Goal: Find specific page/section: Find specific page/section

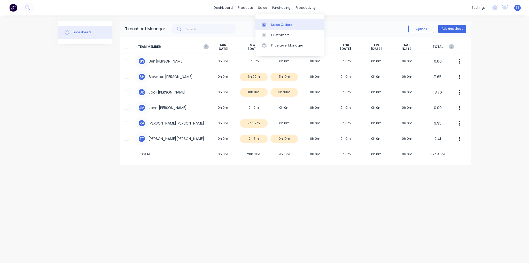
click at [284, 24] on div "Sales Orders" at bounding box center [281, 24] width 21 height 5
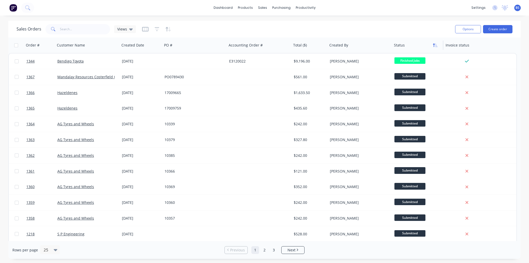
click at [433, 47] on icon "button" at bounding box center [435, 45] width 5 height 4
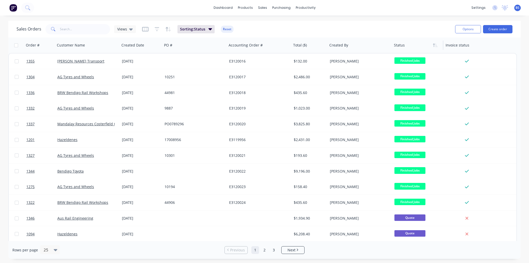
click at [433, 47] on icon "button" at bounding box center [435, 45] width 5 height 4
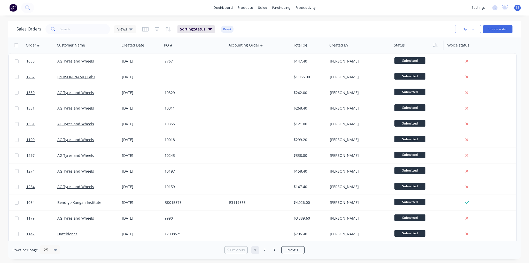
click at [433, 47] on icon "button" at bounding box center [435, 45] width 5 height 4
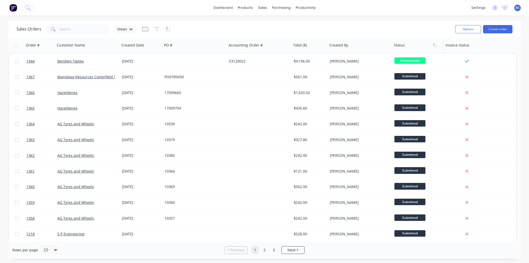
click at [433, 47] on icon "button" at bounding box center [435, 45] width 5 height 4
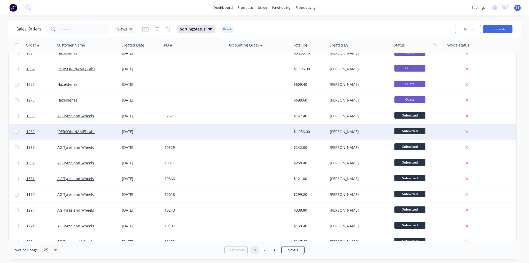
scroll to position [204, 0]
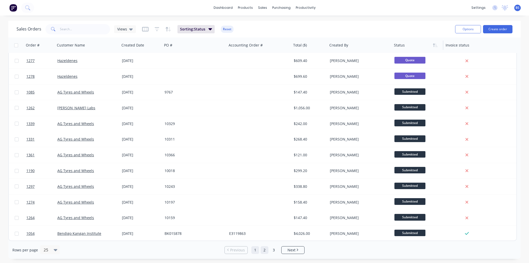
click at [264, 249] on link "2" at bounding box center [264, 250] width 8 height 8
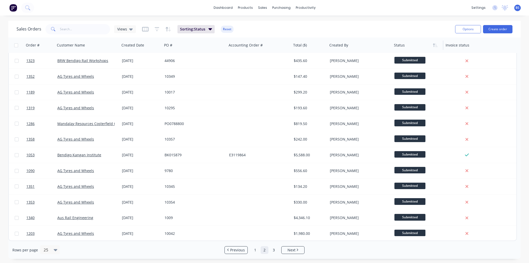
scroll to position [0, 0]
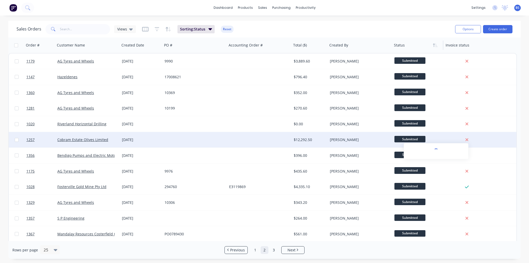
click at [468, 140] on icon at bounding box center [466, 139] width 3 height 5
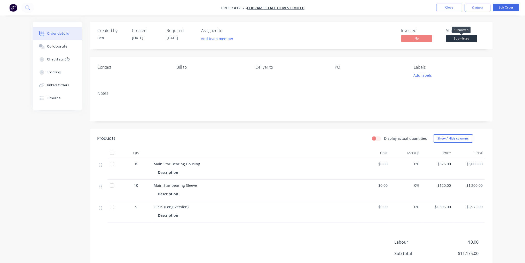
click at [467, 38] on span "Submitted" at bounding box center [461, 38] width 31 height 6
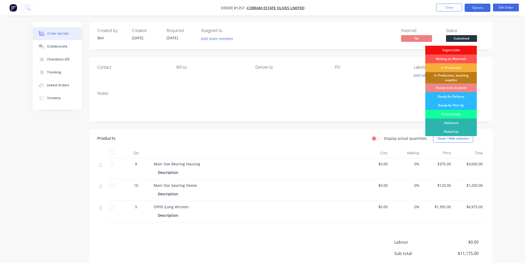
click at [480, 8] on button "Options" at bounding box center [477, 8] width 26 height 8
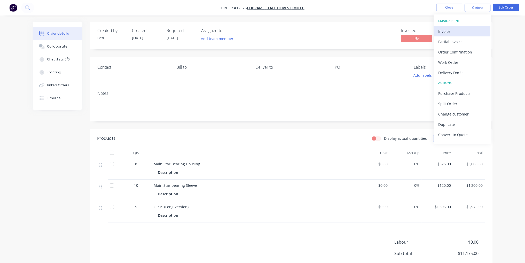
click at [457, 30] on div "Invoice" at bounding box center [461, 31] width 47 height 7
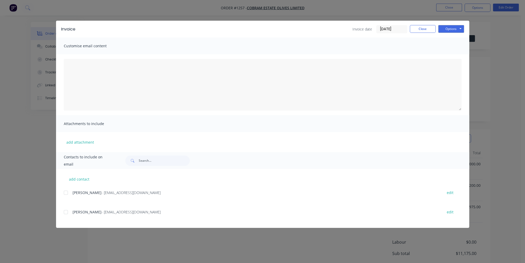
click at [66, 212] on div at bounding box center [66, 212] width 10 height 10
click at [449, 33] on div "Options Preview Print Email" at bounding box center [451, 29] width 26 height 8
click at [450, 30] on button "Options" at bounding box center [451, 29] width 26 height 8
click at [462, 54] on button "Email" at bounding box center [454, 55] width 33 height 9
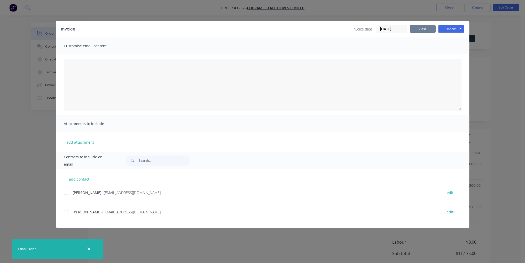
click at [422, 27] on button "Close" at bounding box center [423, 29] width 26 height 8
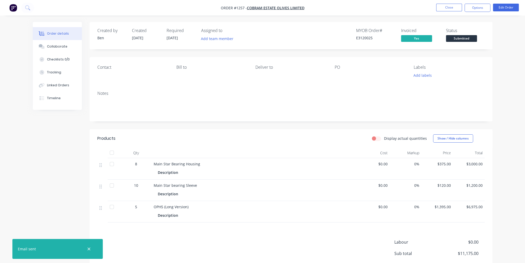
click at [448, 3] on nav "Order #1257 - Cobram Estate Olives Limited Close Options Edit Order" at bounding box center [262, 7] width 525 height 15
click at [451, 7] on button "Close" at bounding box center [449, 8] width 26 height 8
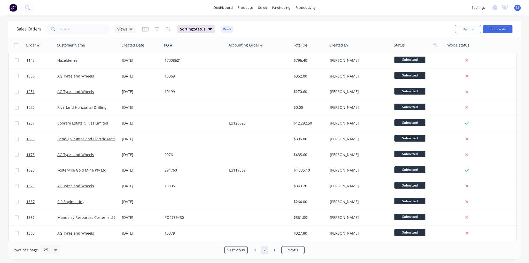
scroll to position [26, 0]
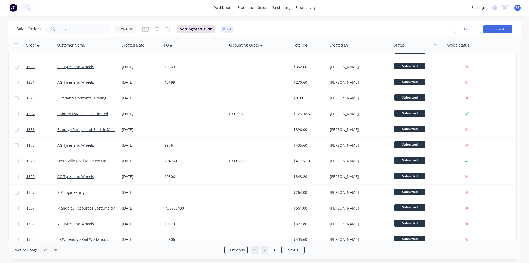
click at [255, 251] on link "1" at bounding box center [255, 250] width 8 height 8
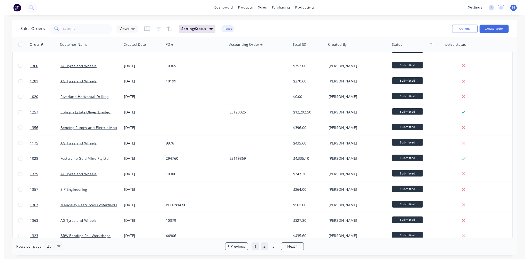
scroll to position [0, 0]
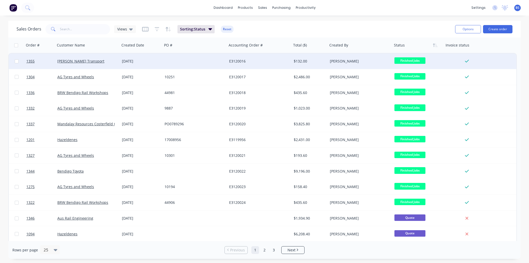
drag, startPoint x: 80, startPoint y: 59, endPoint x: 208, endPoint y: 62, distance: 127.8
click at [208, 62] on div at bounding box center [194, 60] width 65 height 15
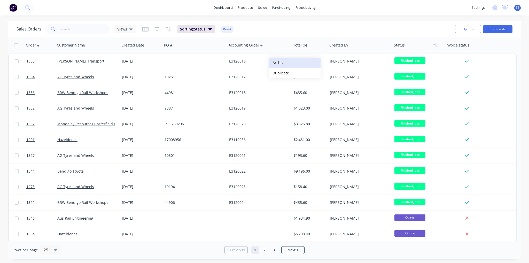
click at [283, 64] on button "Archive" at bounding box center [295, 63] width 52 height 10
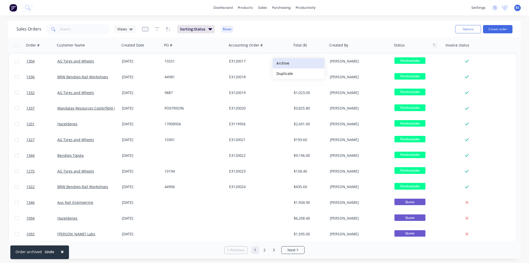
click at [286, 63] on button "Archive" at bounding box center [299, 63] width 52 height 10
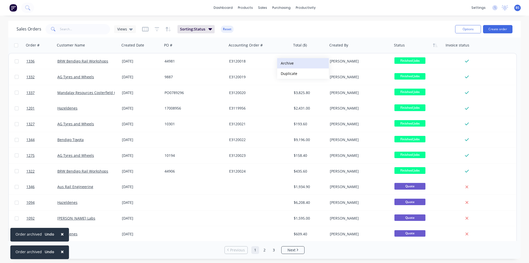
click at [286, 63] on button "Archive" at bounding box center [303, 63] width 52 height 10
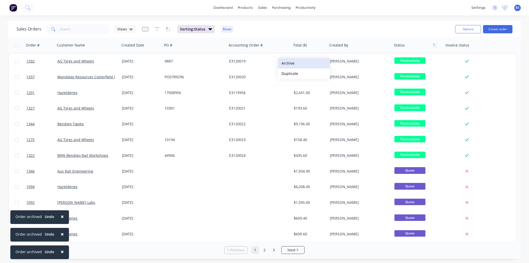
click at [291, 65] on button "Archive" at bounding box center [304, 63] width 52 height 10
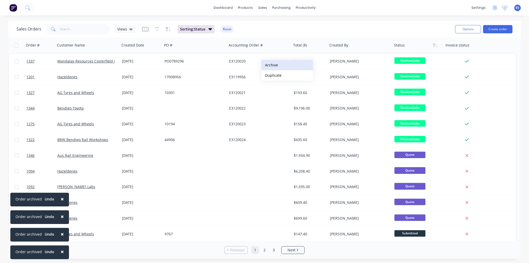
click at [271, 65] on button "Archive" at bounding box center [287, 65] width 52 height 10
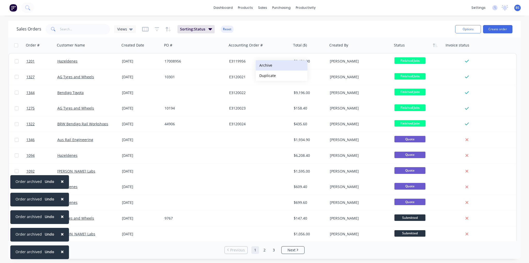
click at [270, 65] on button "Archive" at bounding box center [282, 65] width 52 height 10
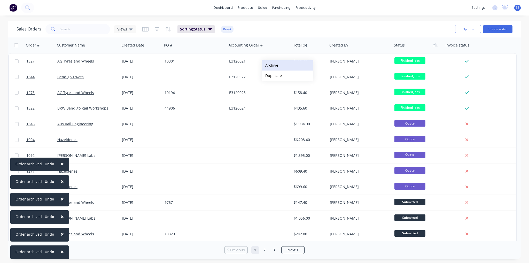
click at [272, 66] on button "Archive" at bounding box center [288, 65] width 52 height 10
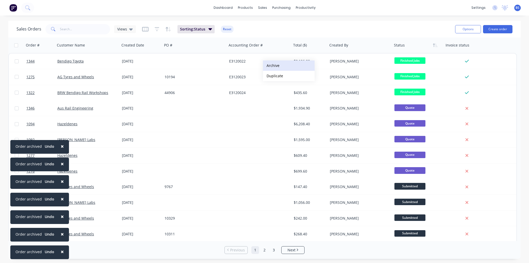
click at [273, 66] on button "Archive" at bounding box center [289, 65] width 52 height 10
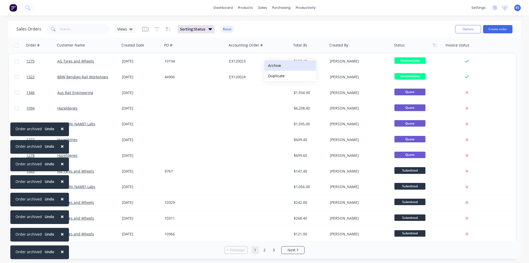
click at [274, 66] on button "Archive" at bounding box center [290, 65] width 52 height 10
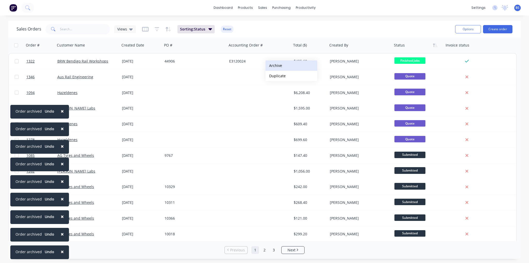
click at [276, 66] on button "Archive" at bounding box center [291, 65] width 52 height 10
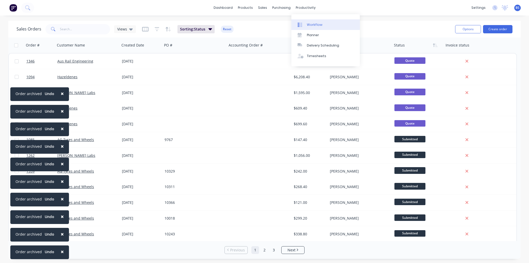
click at [317, 29] on link "Workflow" at bounding box center [325, 24] width 68 height 10
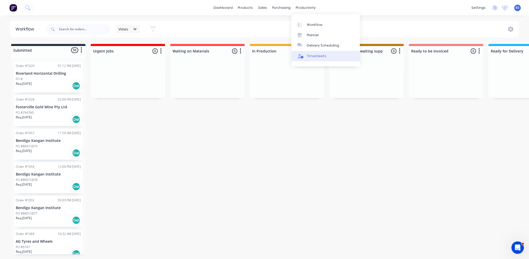
click at [320, 60] on link "Timesheets" at bounding box center [325, 56] width 68 height 10
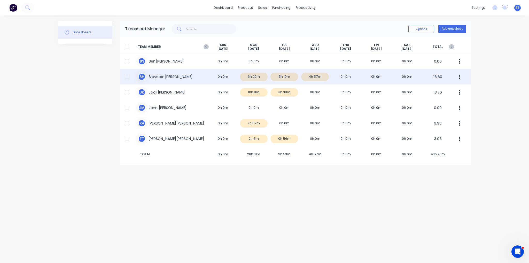
click at [315, 78] on div "B H Blayston Hamilton 0h 0m 6h 20m 5h 19m 4h 57m 0h 0m 0h 0m 0h 0m 16.60" at bounding box center [295, 76] width 351 height 15
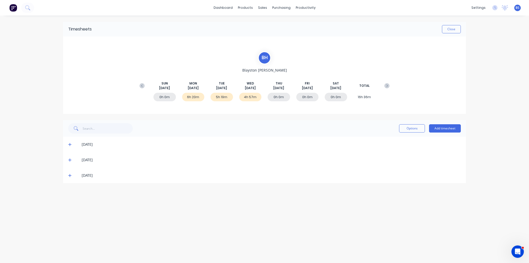
click at [70, 176] on icon at bounding box center [69, 175] width 3 height 4
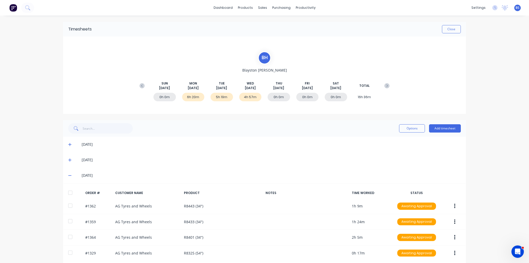
scroll to position [20, 0]
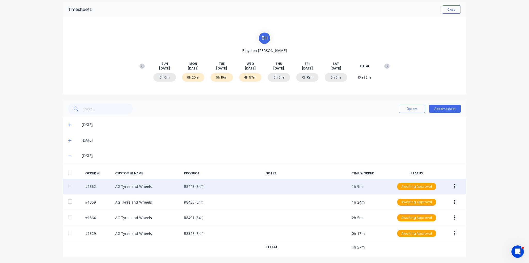
click at [171, 181] on div "#1362 AG Tyres and Wheels R8443 (34") 1h 9m Awaiting Approval" at bounding box center [264, 187] width 403 height 16
click at [113, 187] on div "#1362 AG Tyres and Wheels R8443 (34") 1h 9m Awaiting Approval" at bounding box center [264, 187] width 403 height 16
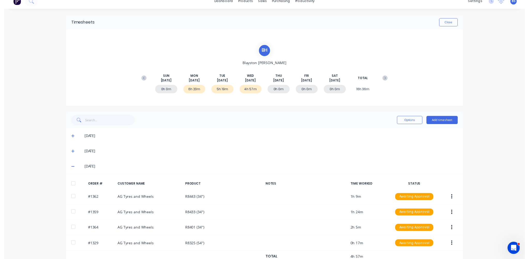
scroll to position [0, 0]
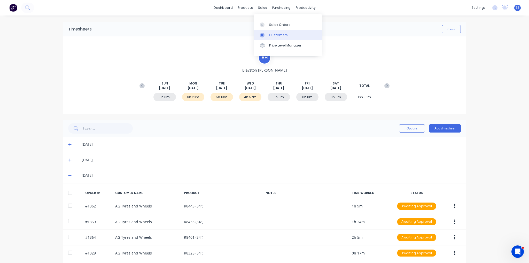
click at [271, 34] on div "Customers" at bounding box center [278, 35] width 19 height 5
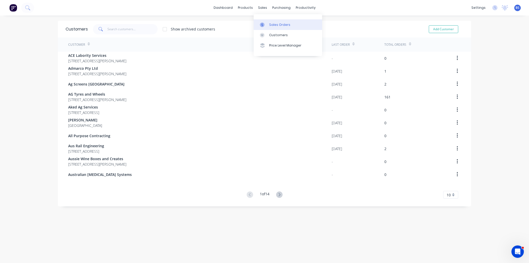
click at [271, 23] on div "Sales Orders" at bounding box center [279, 24] width 21 height 5
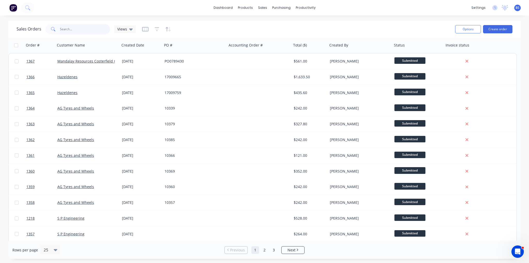
click at [87, 32] on input "text" at bounding box center [85, 29] width 50 height 10
type input "1362"
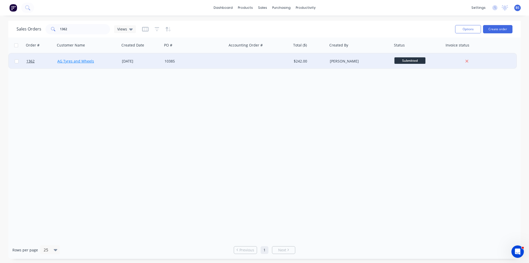
click at [81, 58] on div "AG Tyres and Wheels" at bounding box center [87, 60] width 65 height 15
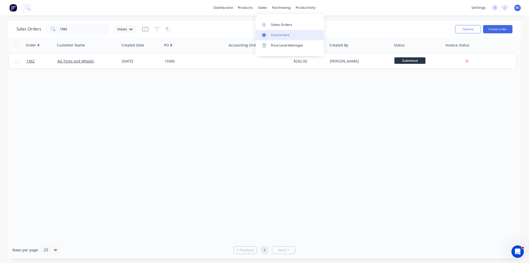
click at [270, 31] on link "Customers" at bounding box center [289, 35] width 68 height 10
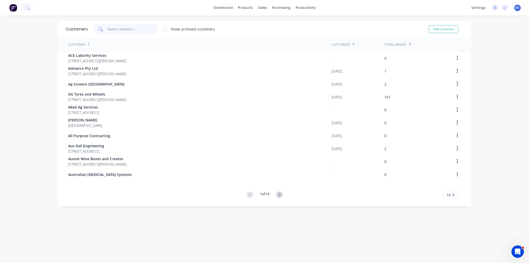
click at [116, 27] on input "text" at bounding box center [132, 29] width 50 height 10
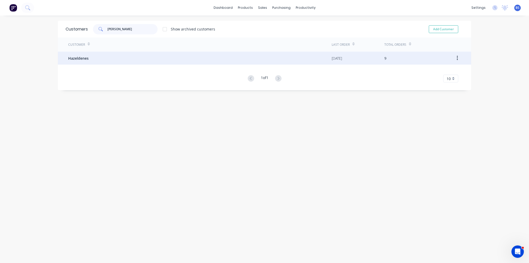
type input "hazel"
click at [107, 57] on div "Hazeldenes" at bounding box center [199, 58] width 263 height 13
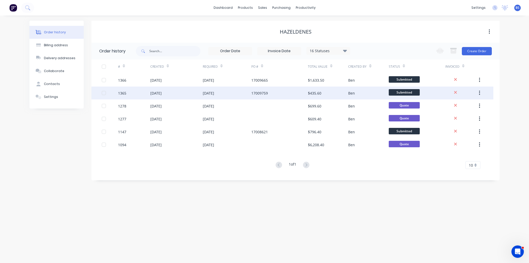
click at [142, 97] on div "1365" at bounding box center [134, 92] width 32 height 13
click at [160, 94] on div "26 Aug 2025" at bounding box center [155, 92] width 11 height 5
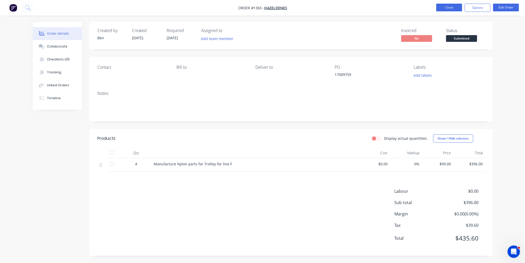
click at [452, 7] on button "Close" at bounding box center [449, 8] width 26 height 8
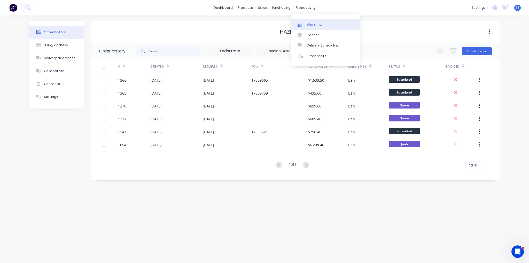
click at [305, 22] on link "Workflow" at bounding box center [325, 24] width 68 height 10
